Goal: Find specific page/section: Find specific page/section

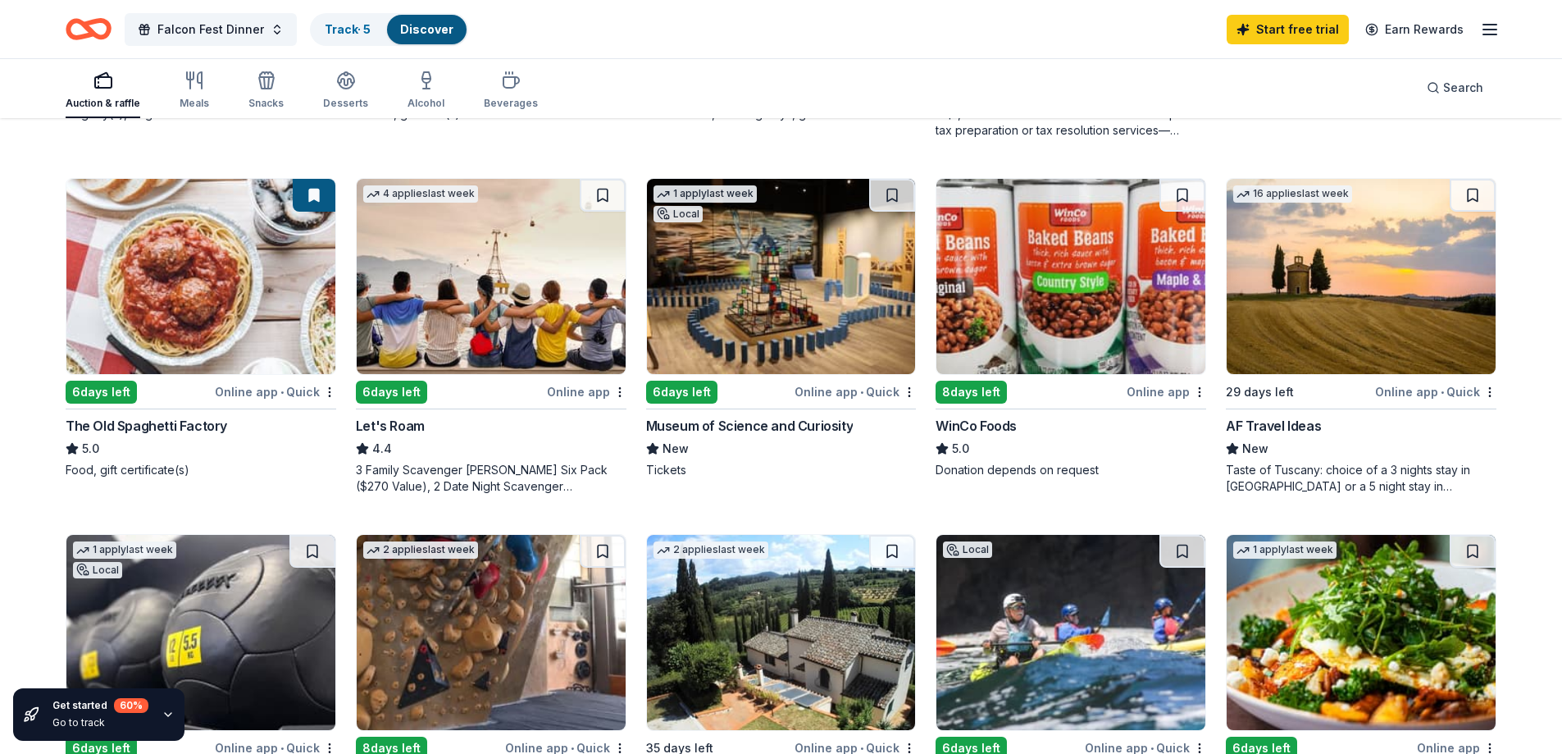
scroll to position [820, 0]
click at [250, 309] on img at bounding box center [200, 275] width 269 height 195
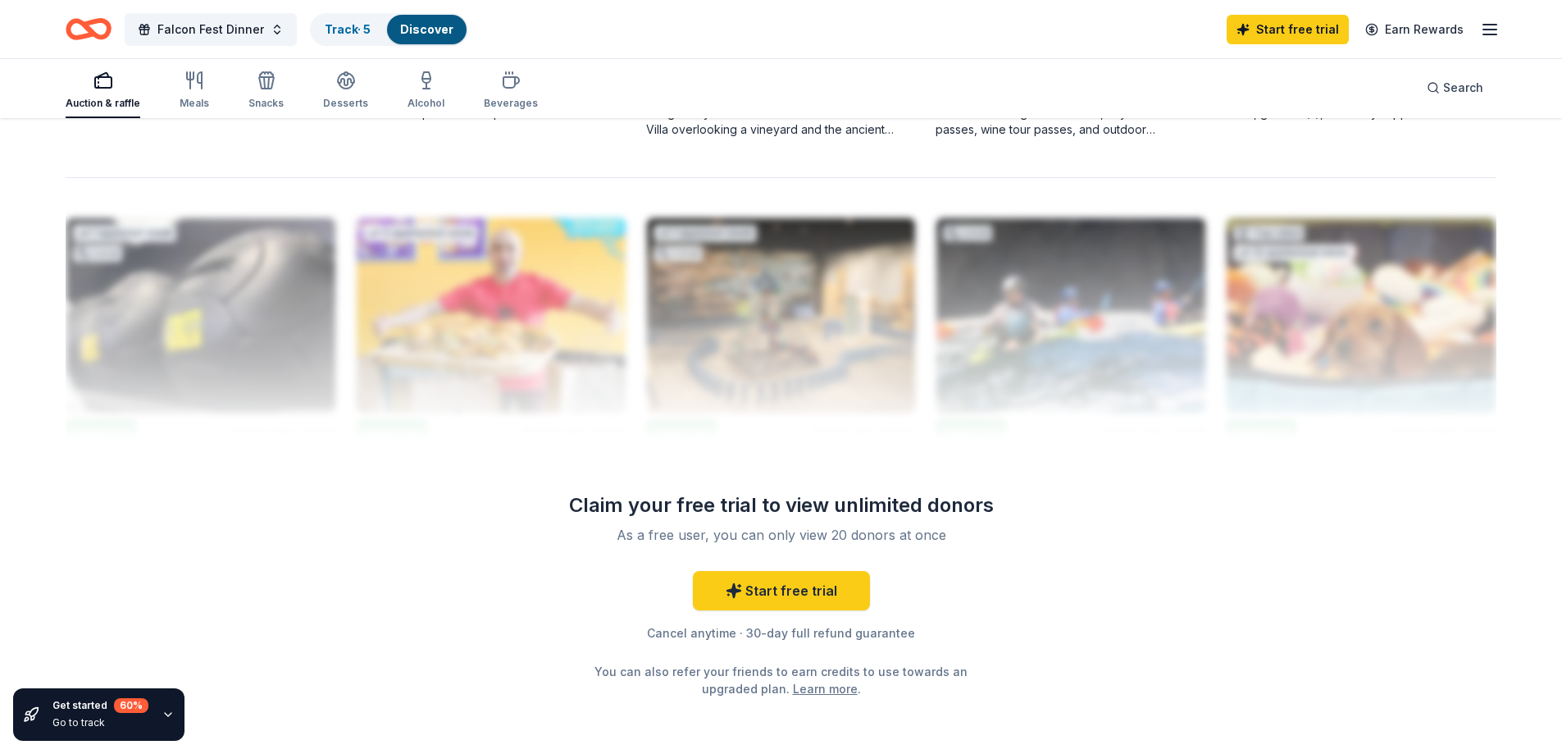
scroll to position [1558, 0]
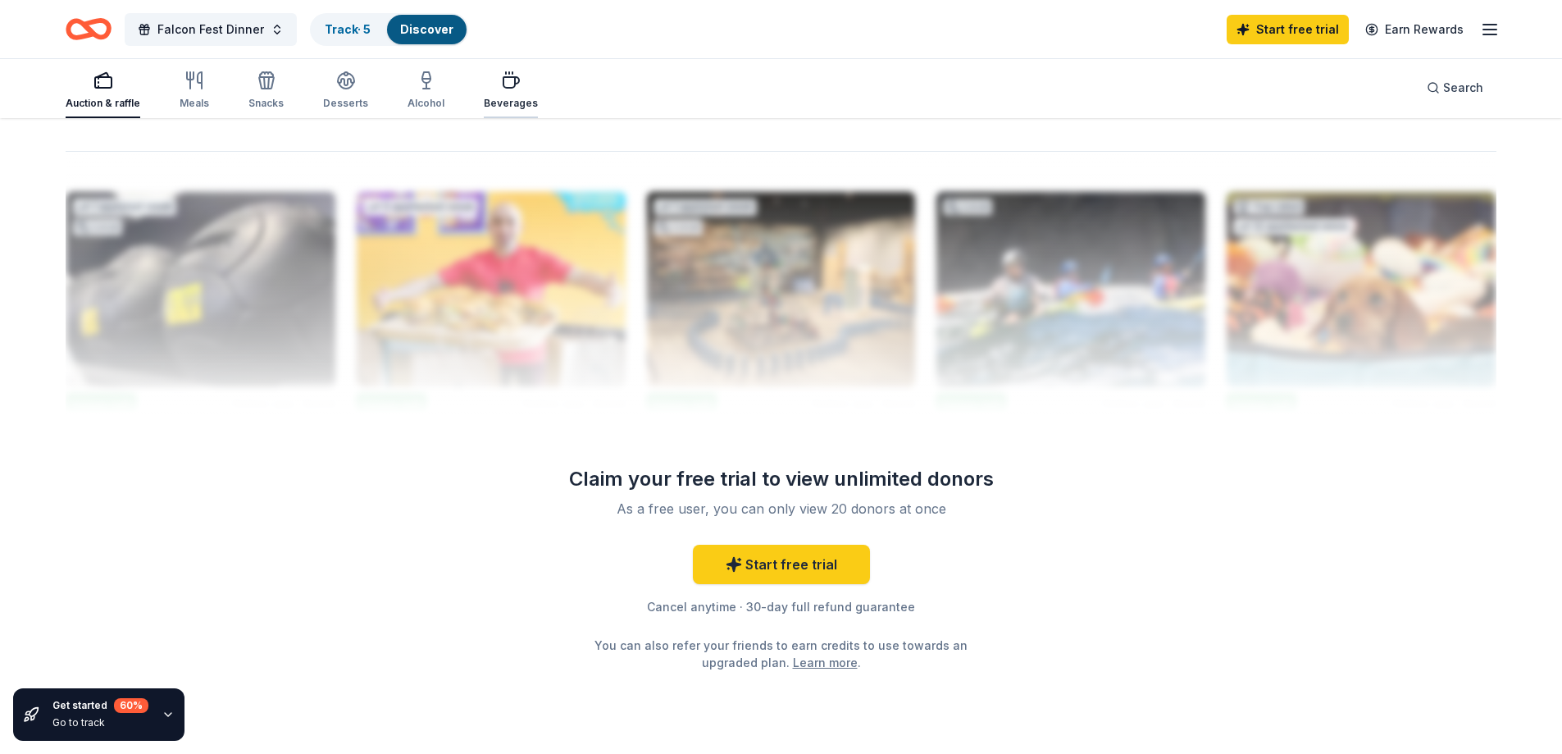
click at [503, 93] on div "Beverages" at bounding box center [511, 90] width 54 height 39
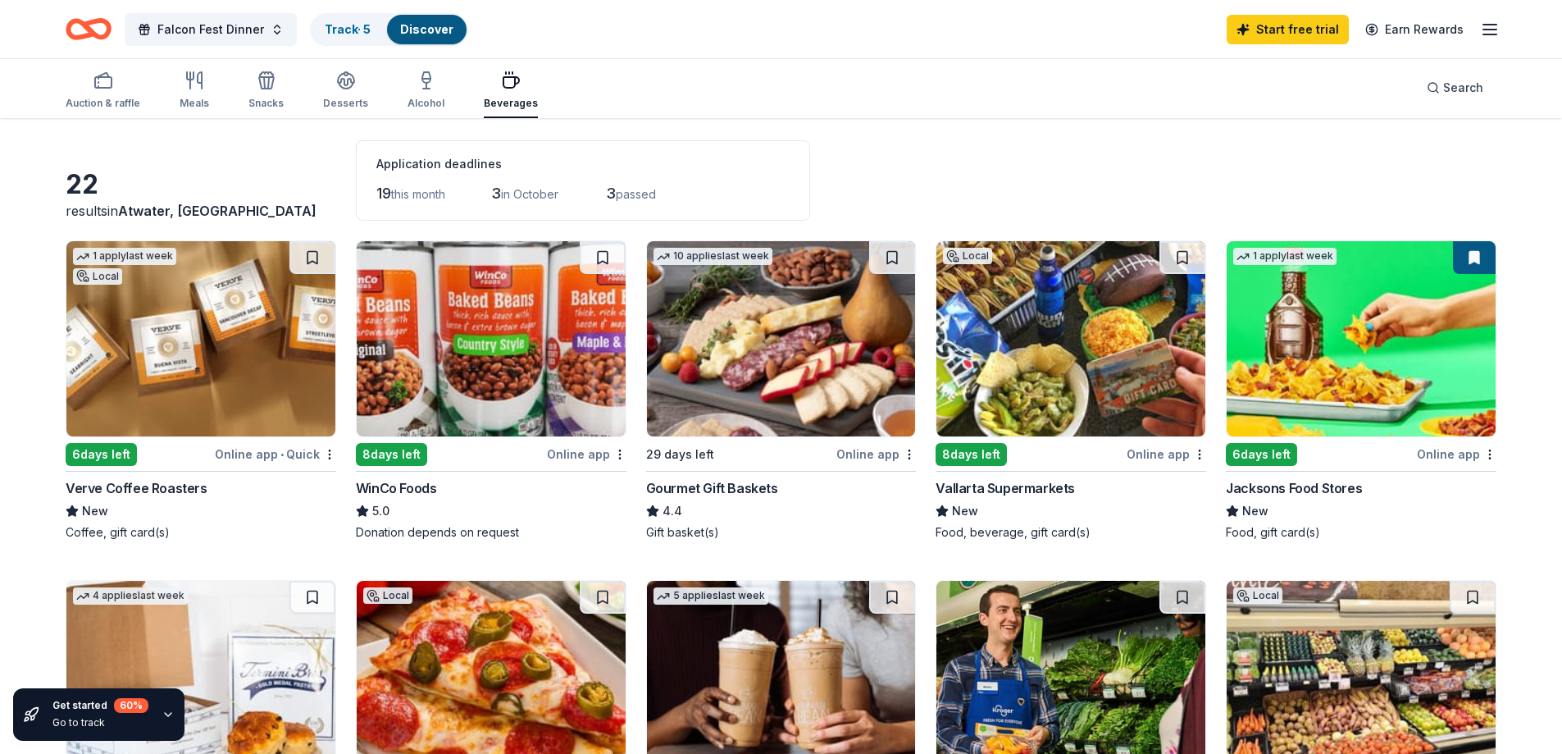
scroll to position [246, 0]
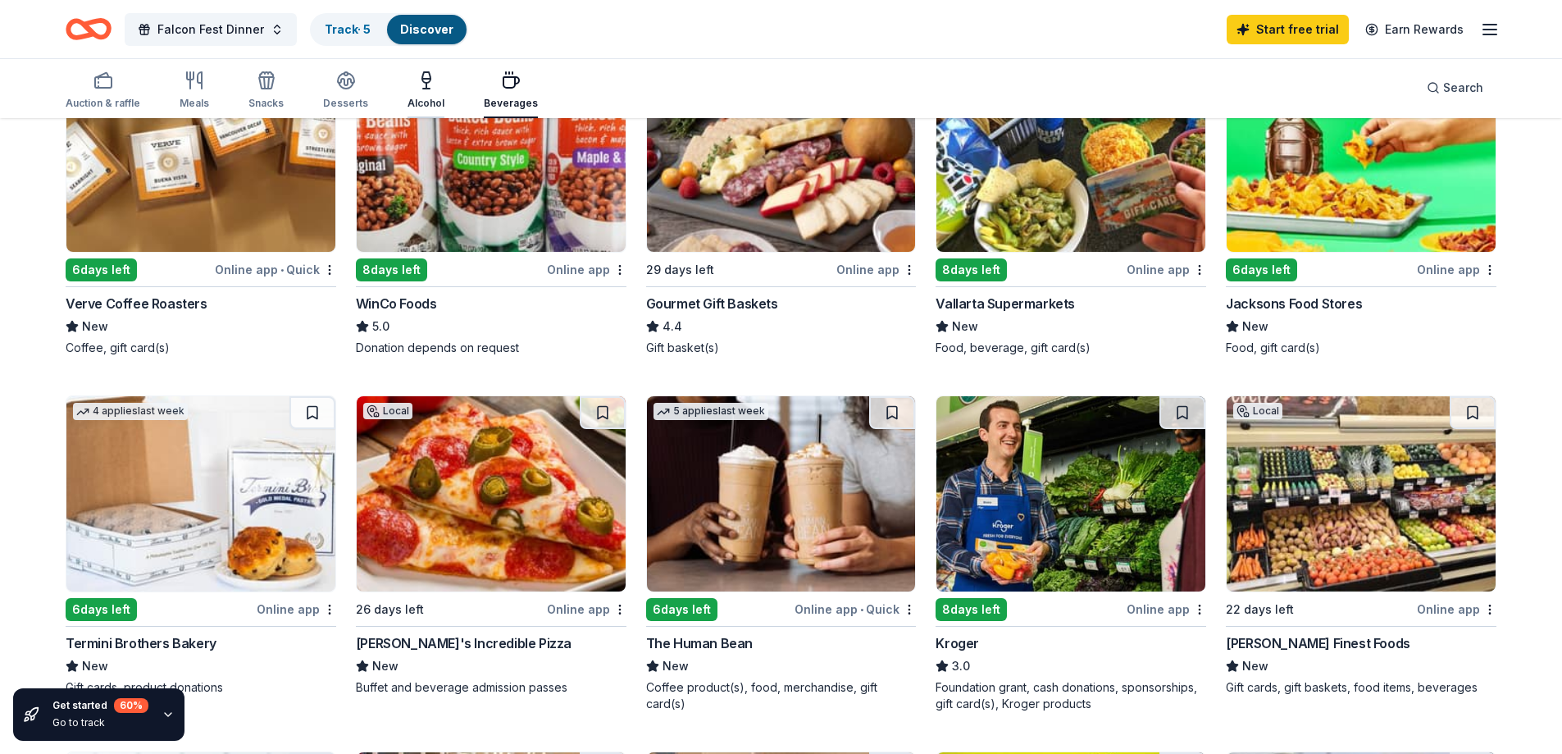
click at [426, 81] on icon "button" at bounding box center [427, 81] width 20 height 20
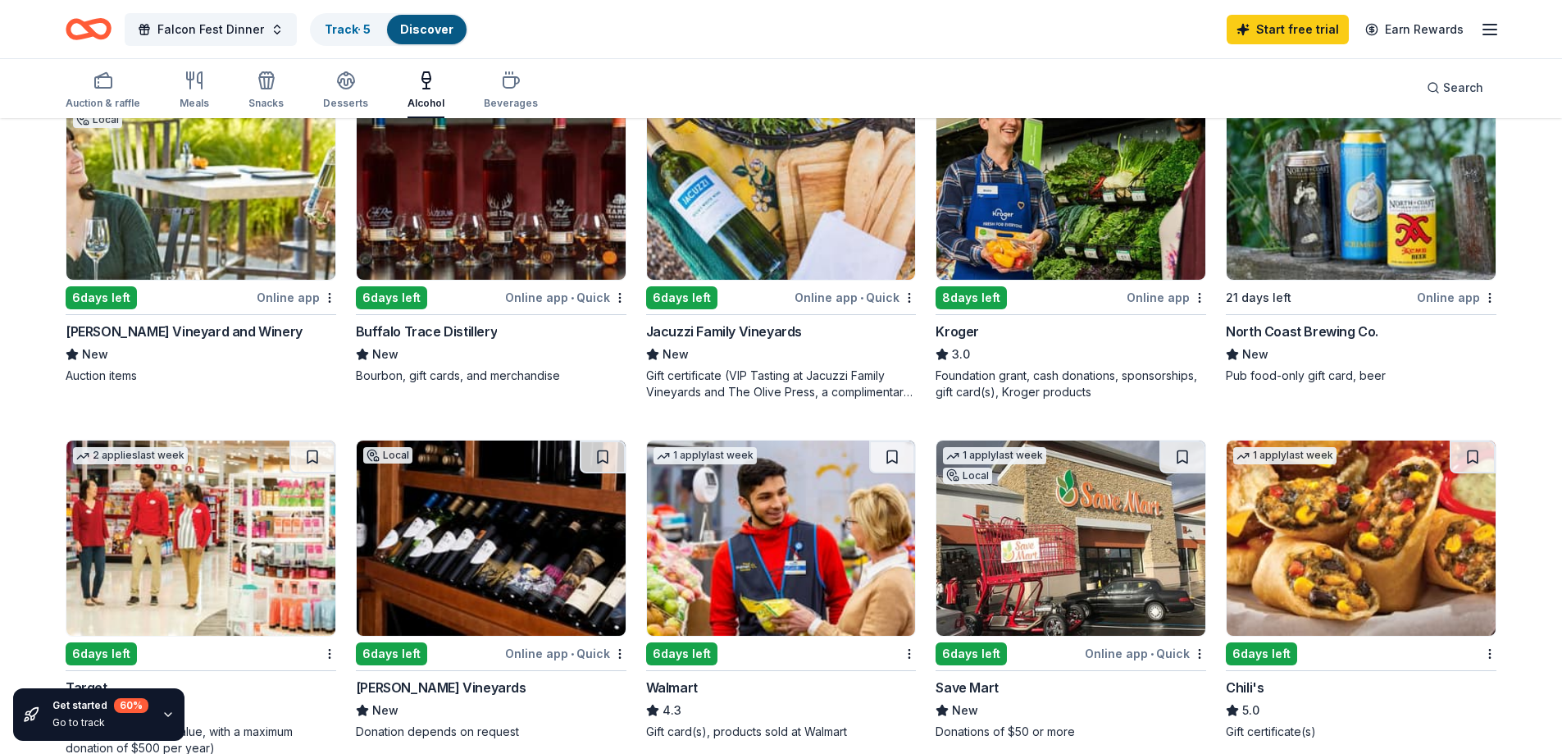
scroll to position [656, 0]
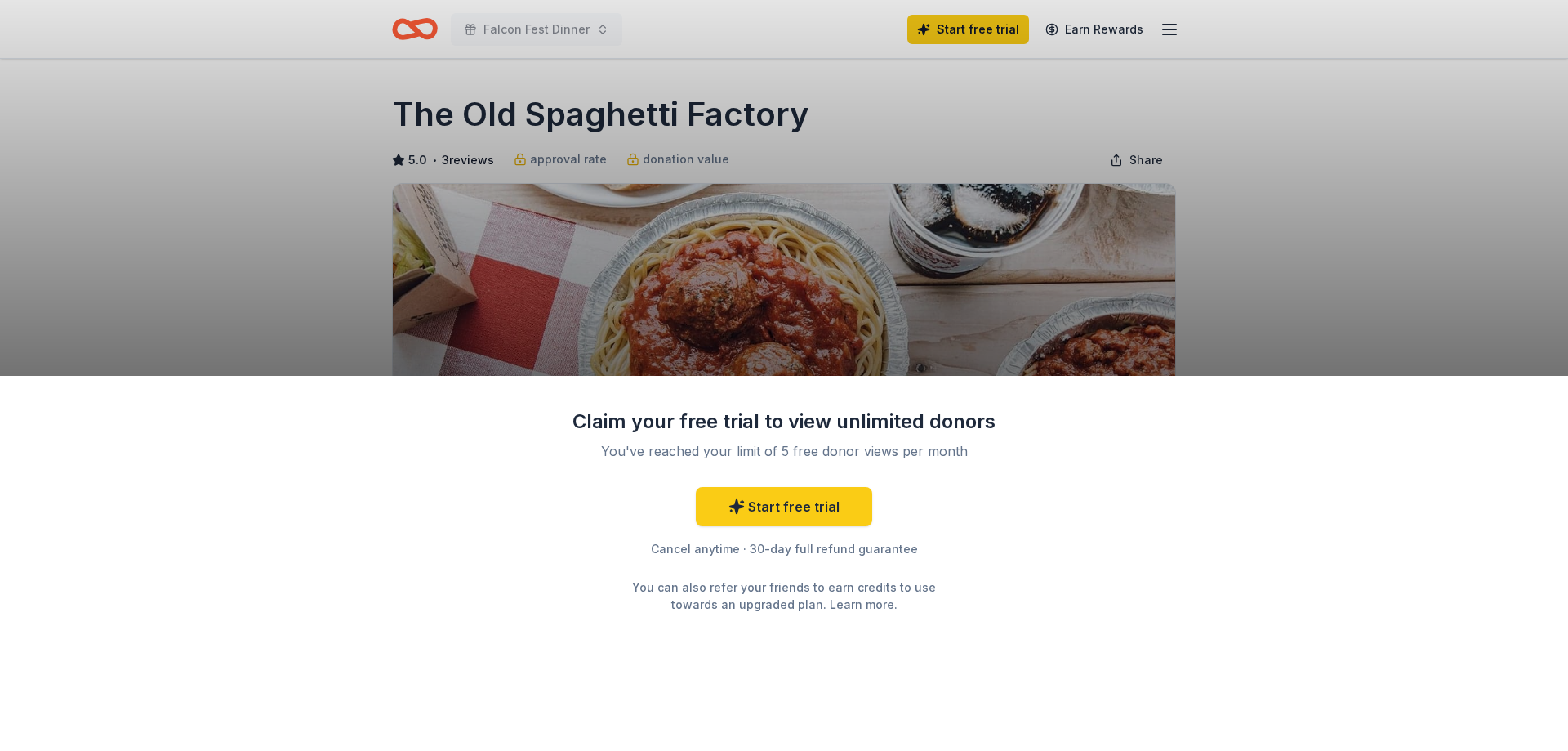
click at [1118, 608] on div "Claim your free trial to view unlimited donors You've reached your limit of 5 f…" at bounding box center [784, 563] width 1568 height 376
click at [1359, 292] on div "Claim your free trial to view unlimited donors You've reached your limit of 5 f…" at bounding box center [784, 376] width 1568 height 751
